Goal: Navigation & Orientation: Find specific page/section

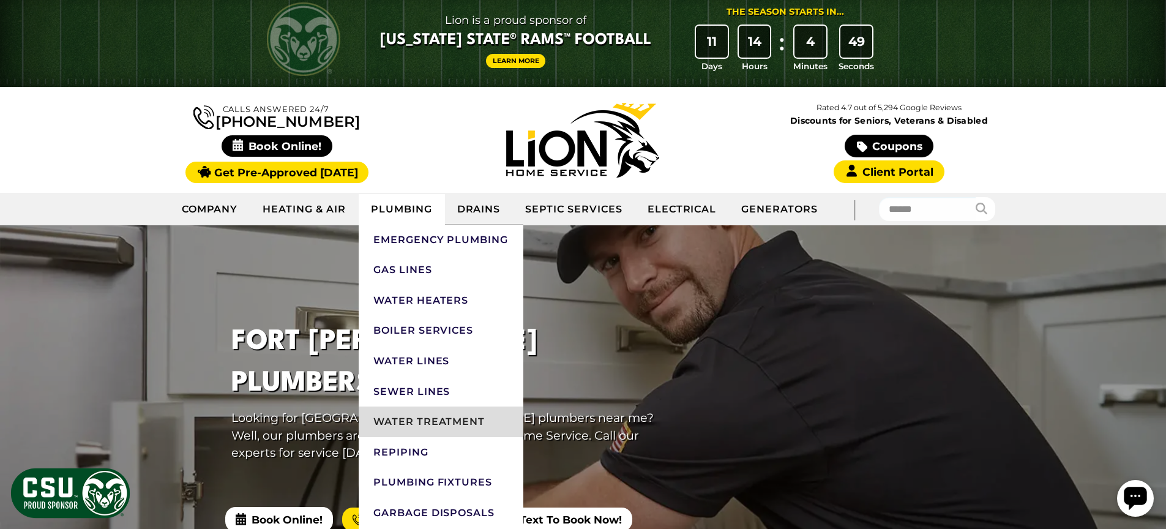
scroll to position [21, 0]
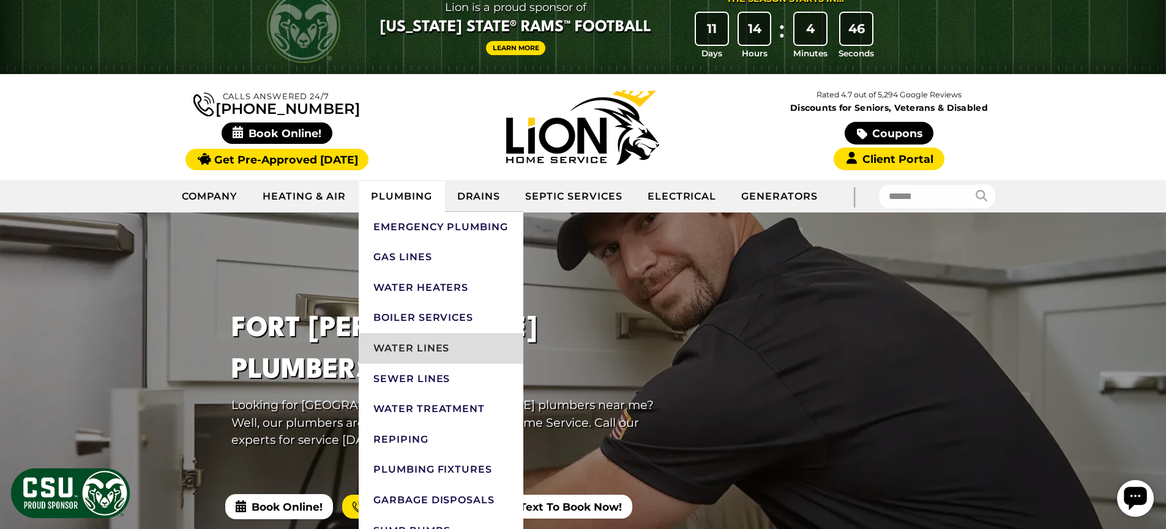
click at [425, 345] on link "Water Lines" at bounding box center [441, 348] width 165 height 31
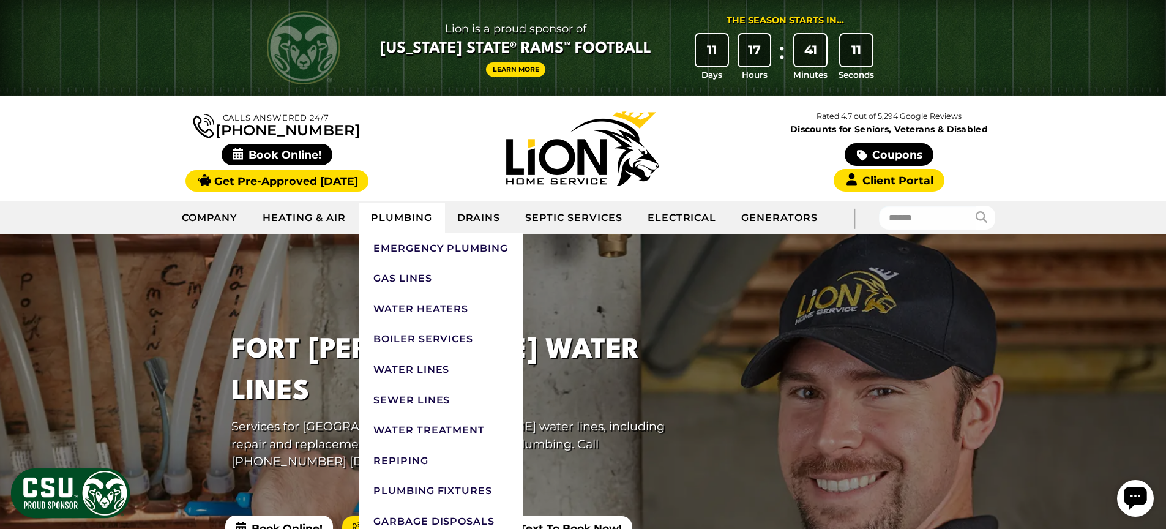
click at [395, 226] on link "Plumbing" at bounding box center [402, 218] width 86 height 31
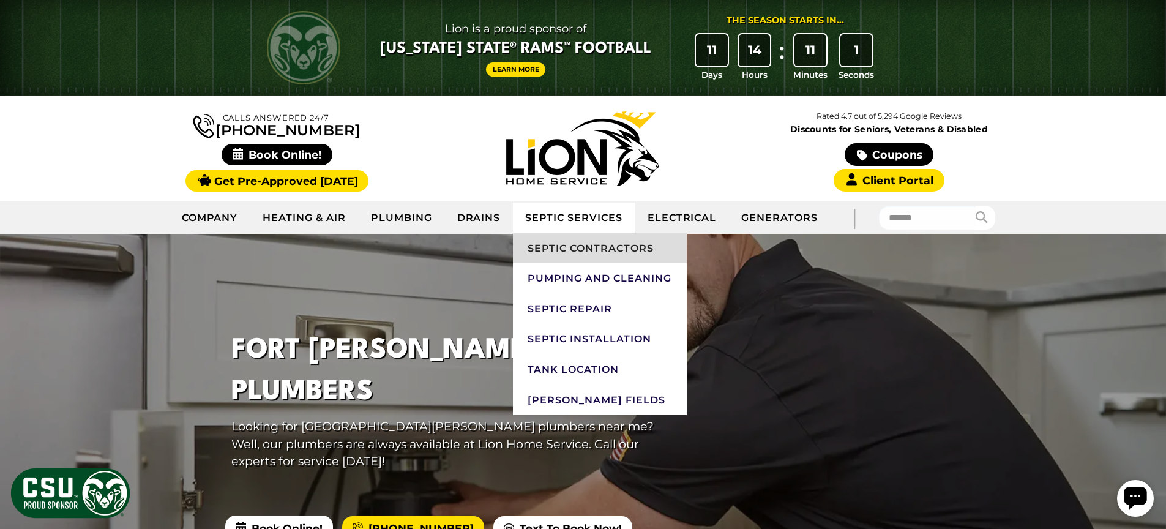
click at [586, 253] on link "Septic Contractors" at bounding box center [599, 248] width 173 height 31
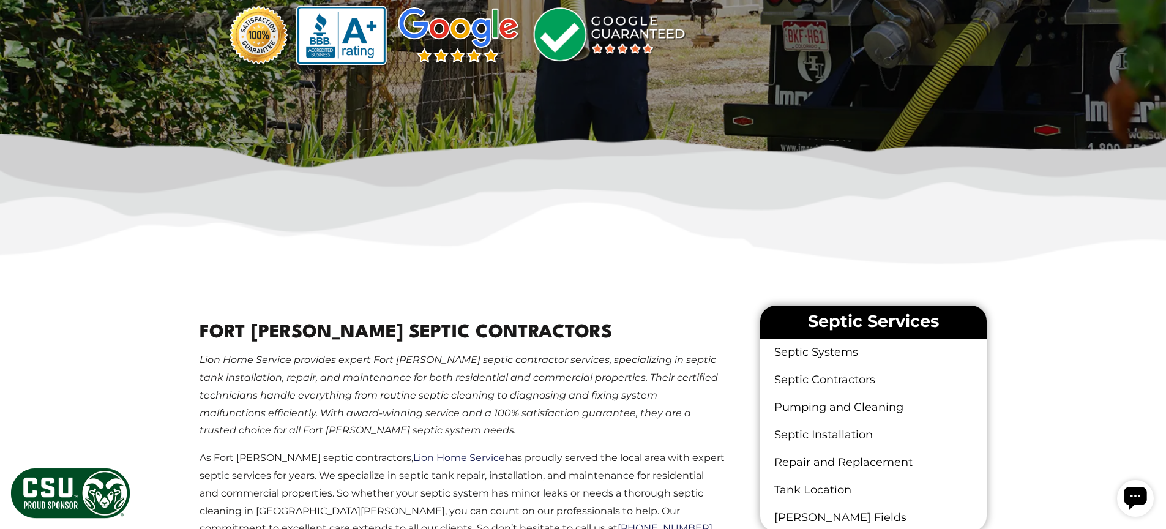
scroll to position [646, 0]
